Goal: Contribute content

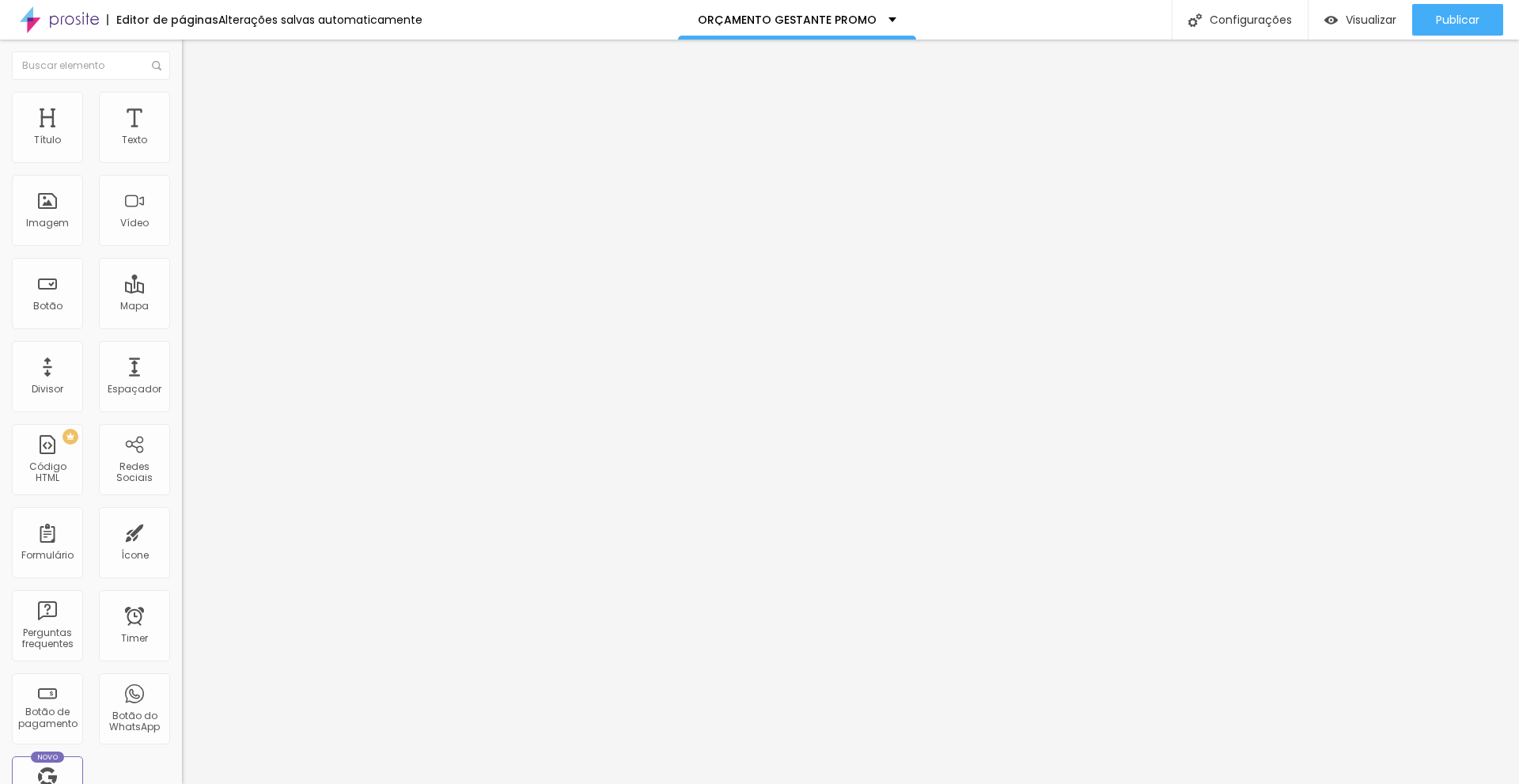
drag, startPoint x: 85, startPoint y: 27, endPoint x: 146, endPoint y: 333, distance: 312.0
click at [182, 351] on div "Editar Texto Estilo Avançado 23 Tamanho do texto 0 Espaço entre letras 1.4 Altu…" at bounding box center [273, 412] width 182 height 744
click at [1445, 8] on div "Publicar" at bounding box center [1457, 19] width 43 height 31
click at [1456, 26] on span "Publicar" at bounding box center [1457, 20] width 43 height 13
click at [182, 136] on span "Trocar imagem" at bounding box center [225, 129] width 86 height 14
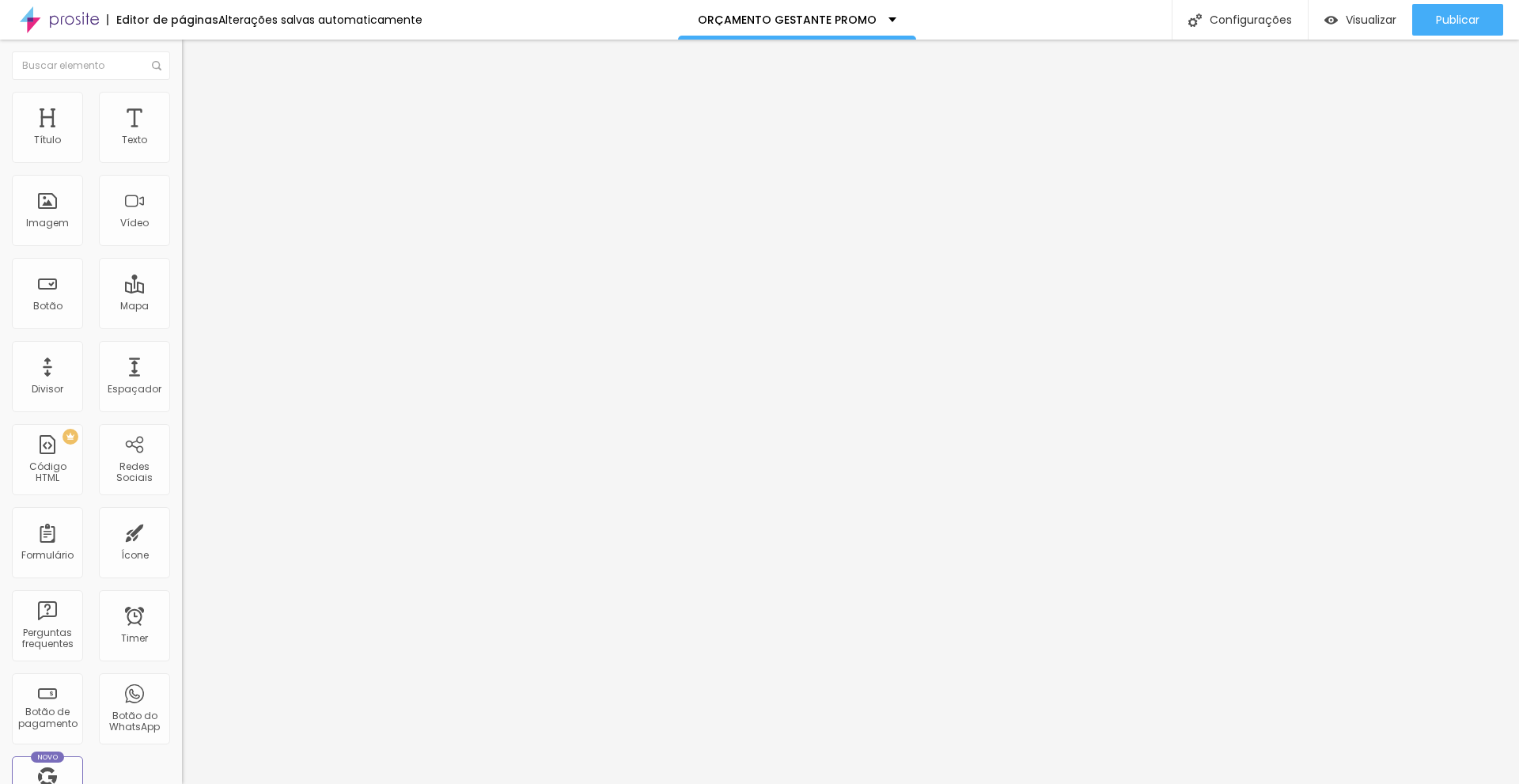
click at [196, 109] on span "Estilo" at bounding box center [208, 102] width 25 height 14
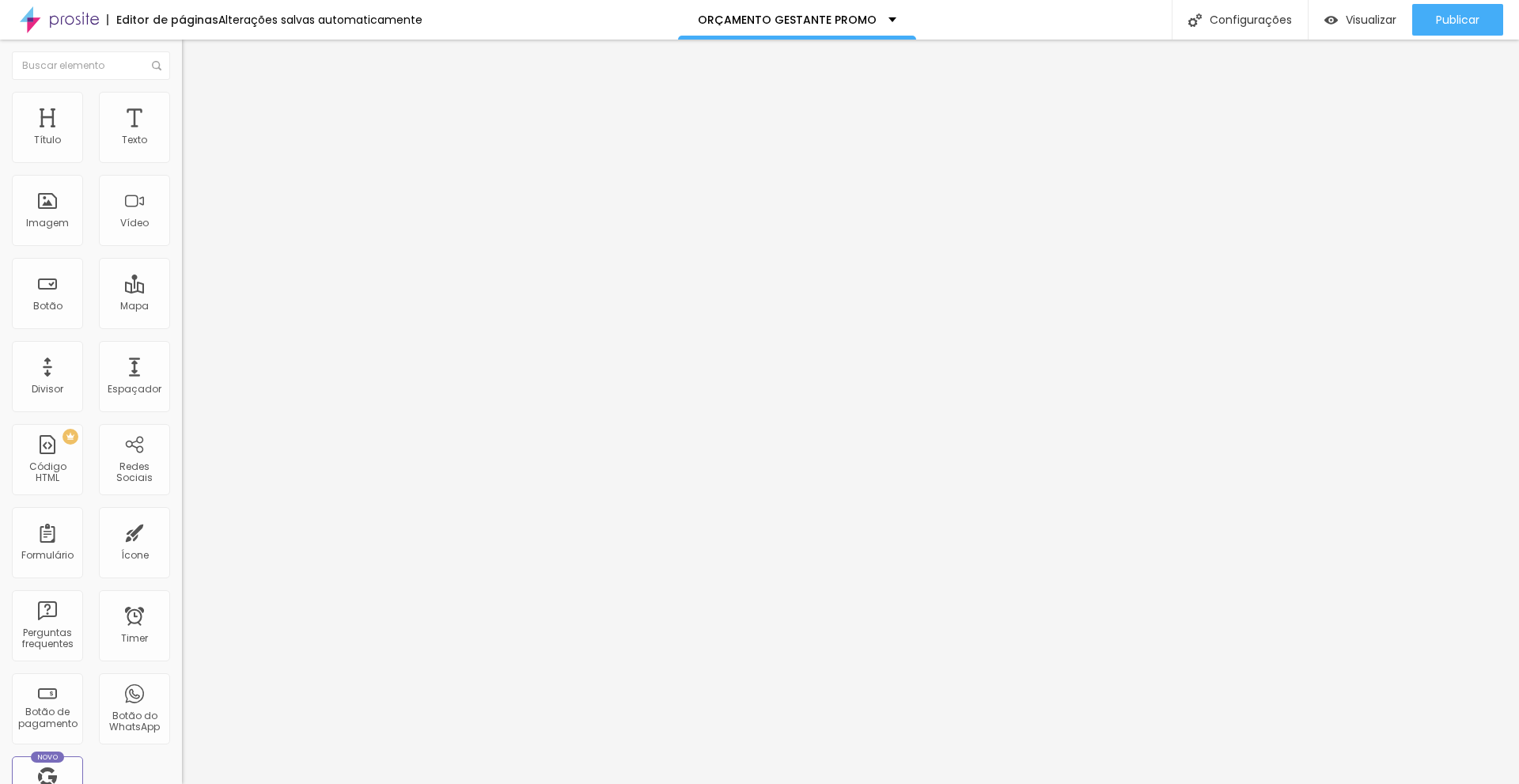
click at [196, 111] on span "Avançado" at bounding box center [222, 118] width 52 height 14
click at [182, 90] on img at bounding box center [188, 83] width 14 height 14
click at [182, 134] on div "Trocar imagem" at bounding box center [273, 129] width 182 height 11
click at [182, 136] on span "Trocar imagem" at bounding box center [225, 129] width 86 height 14
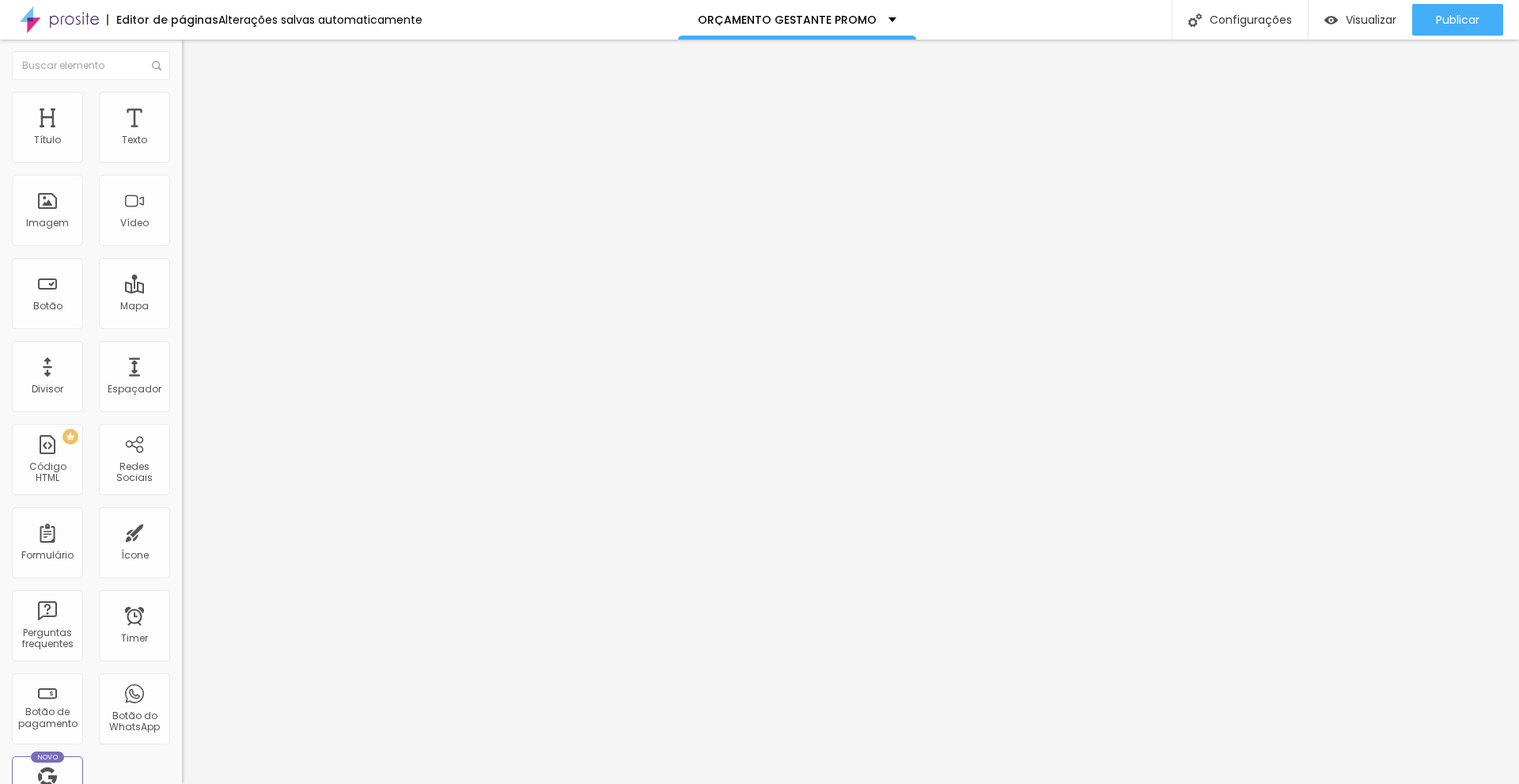
click at [182, 98] on img at bounding box center [188, 98] width 14 height 14
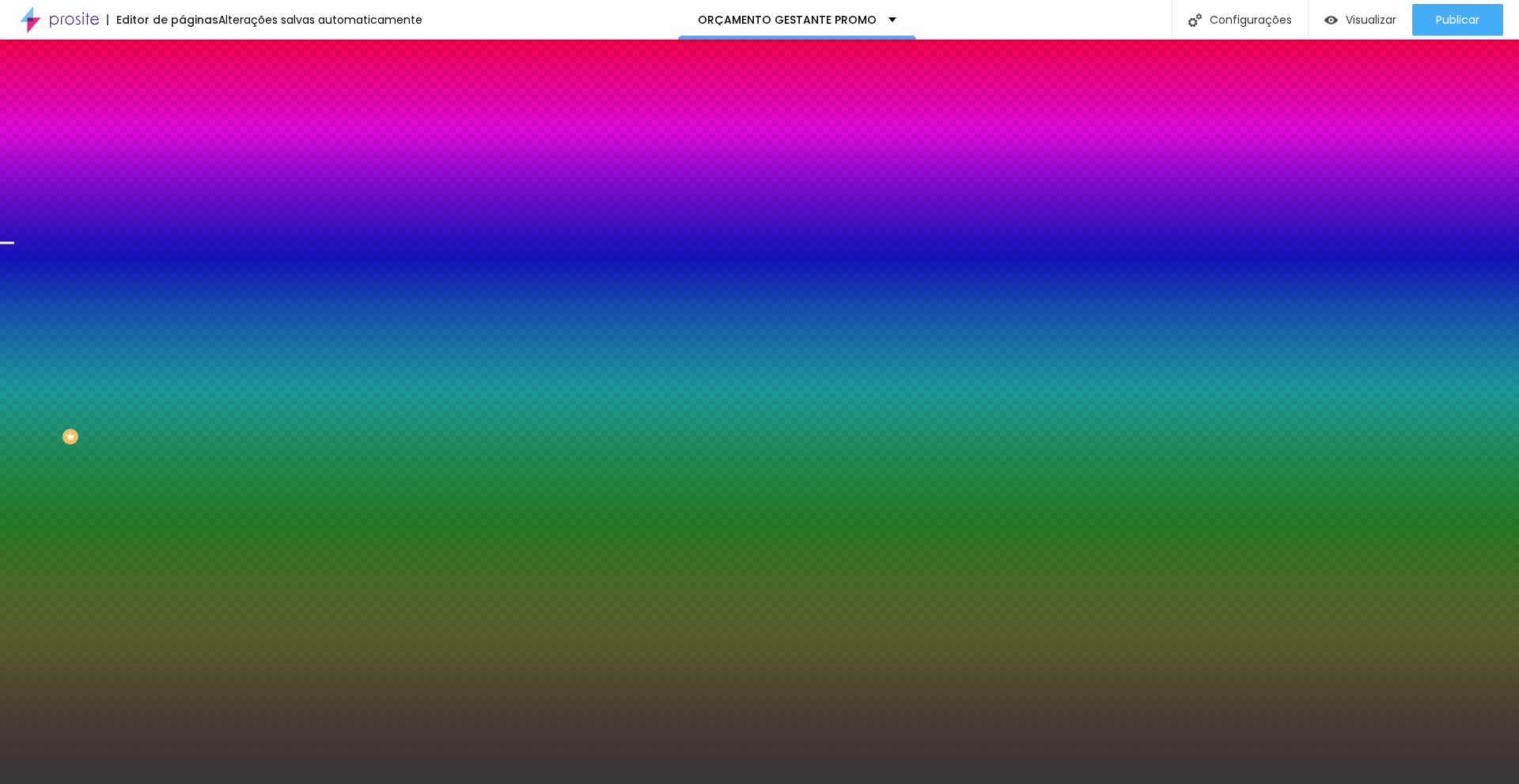
click at [182, 215] on div at bounding box center [273, 215] width 182 height 0
click at [157, 370] on div at bounding box center [760, 392] width 1519 height 784
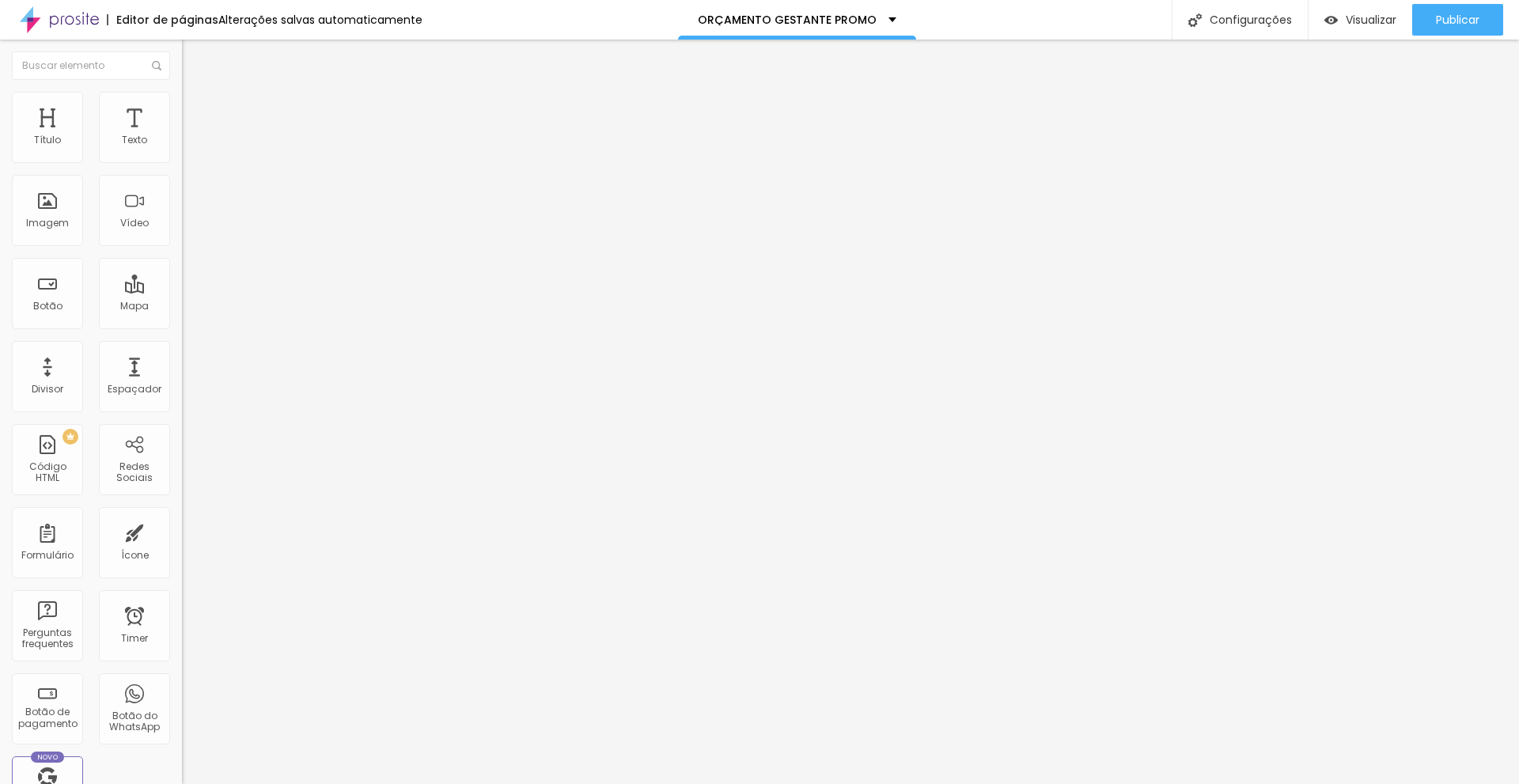
click at [182, 102] on img at bounding box center [188, 98] width 14 height 14
click at [1460, 8] on div "Publicar" at bounding box center [1457, 19] width 43 height 31
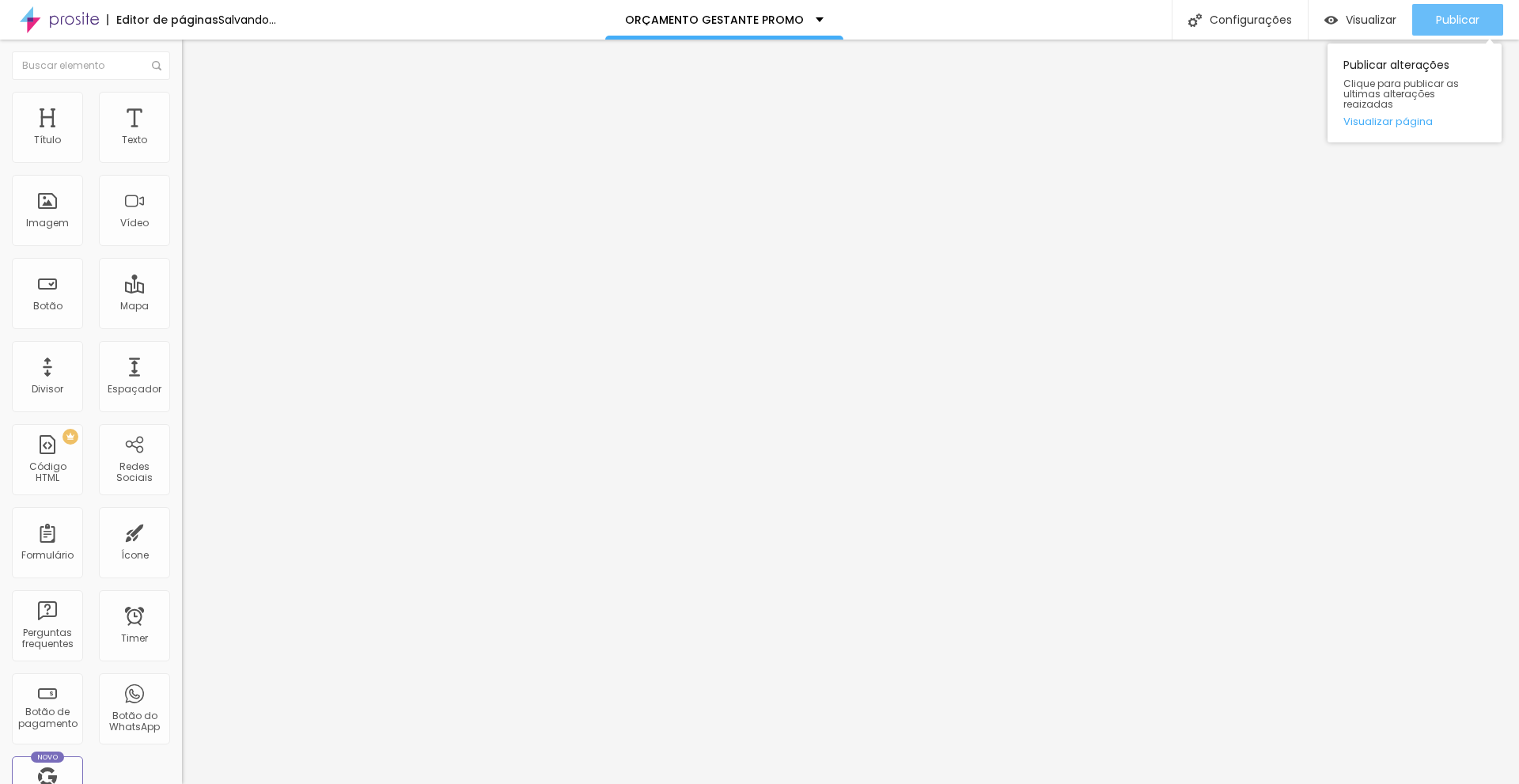
click at [1476, 26] on span "Publicar" at bounding box center [1457, 20] width 43 height 13
